Goal: Information Seeking & Learning: Find specific fact

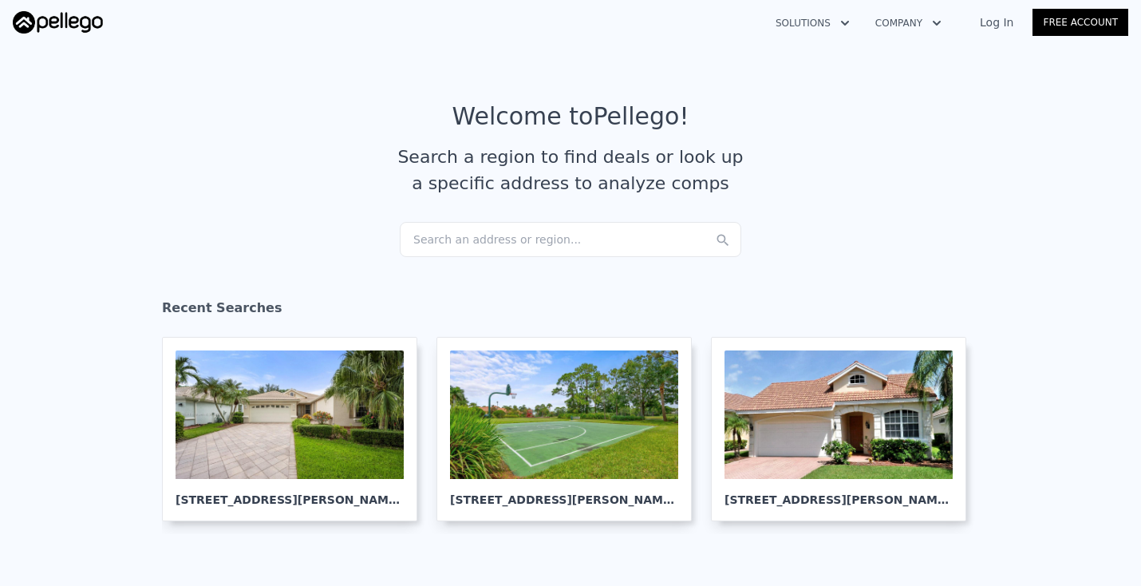
click at [488, 245] on div "Search an address or region..." at bounding box center [571, 239] width 342 height 35
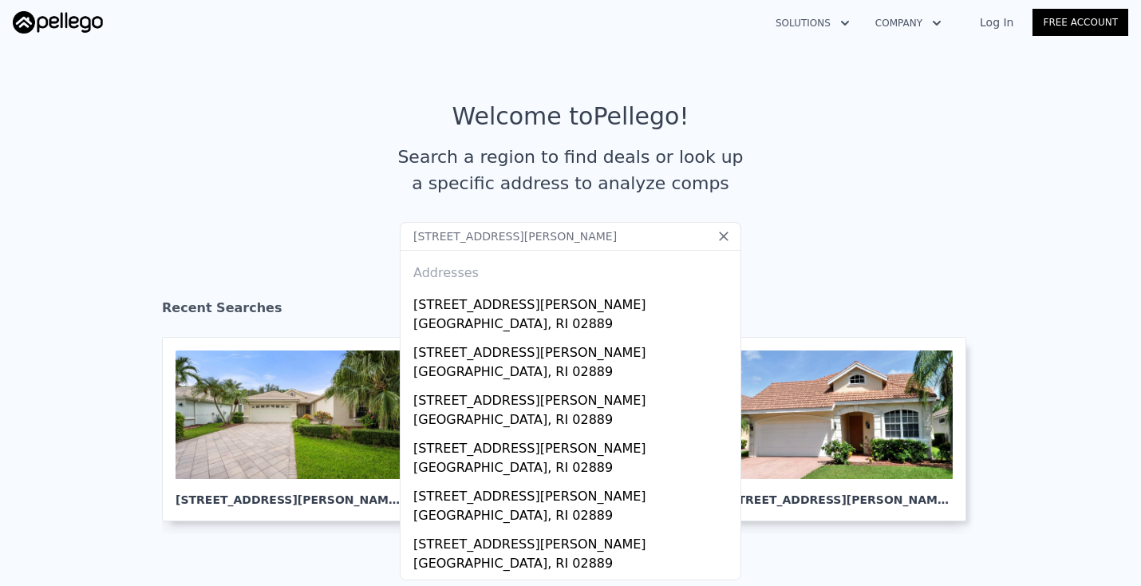
type input "[STREET_ADDRESS][PERSON_NAME]"
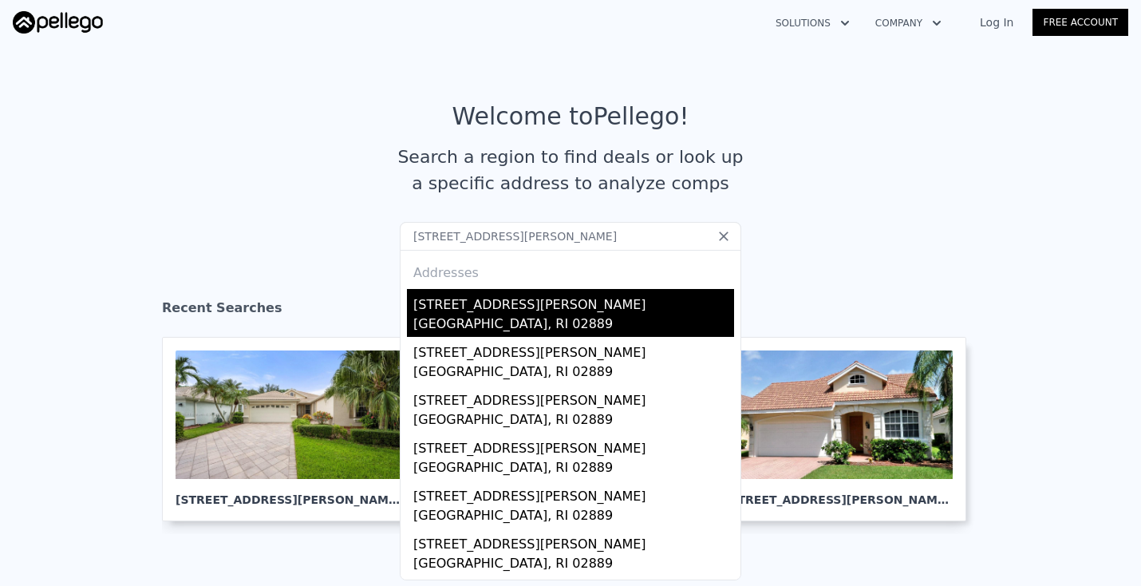
drag, startPoint x: 488, startPoint y: 269, endPoint x: 460, endPoint y: 325, distance: 62.5
click at [460, 325] on div "[GEOGRAPHIC_DATA], RI 02889" at bounding box center [573, 325] width 321 height 22
